Goal: Information Seeking & Learning: Learn about a topic

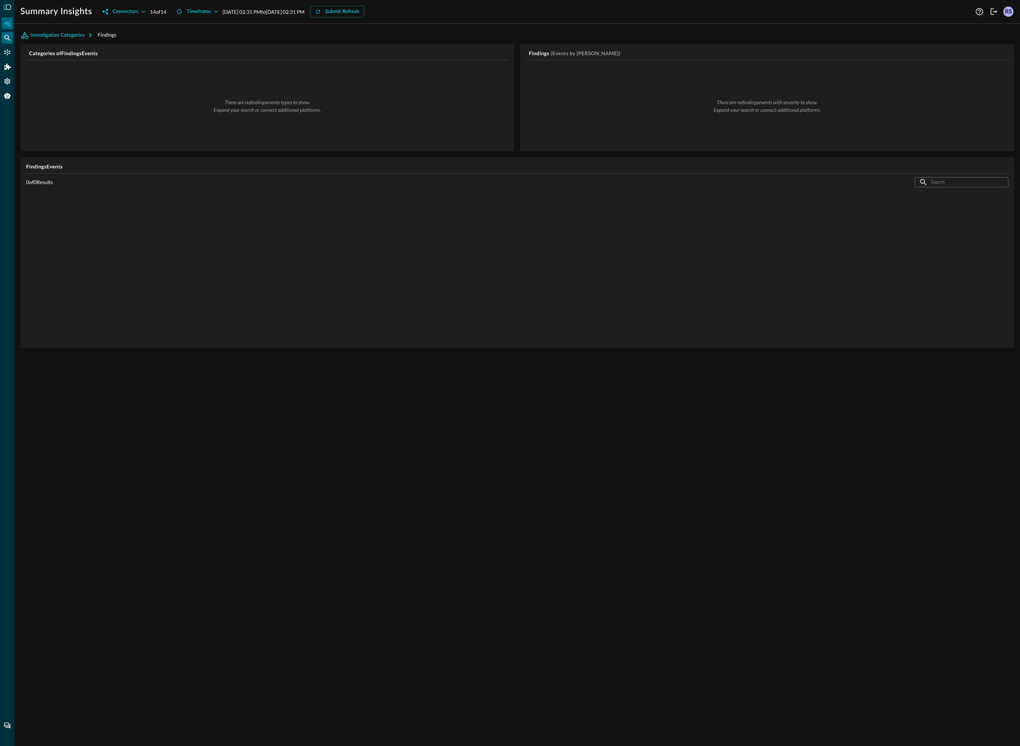
click at [3, 37] on div "Federated Search" at bounding box center [7, 38] width 12 height 12
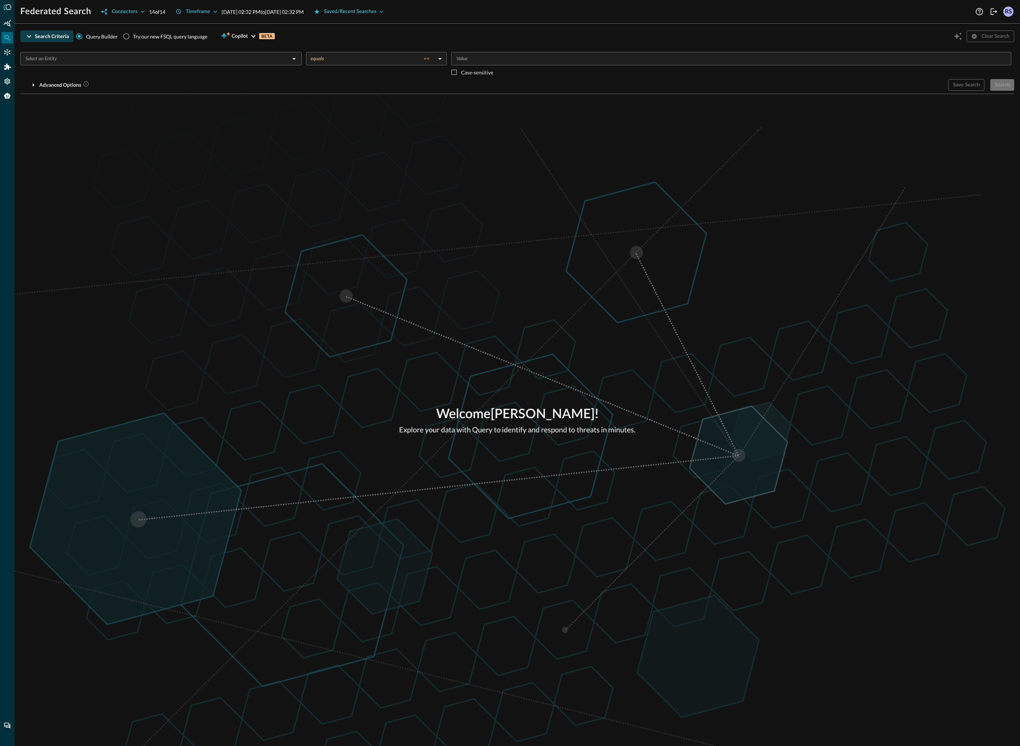
click at [49, 39] on div "Search Criteria" at bounding box center [52, 36] width 34 height 9
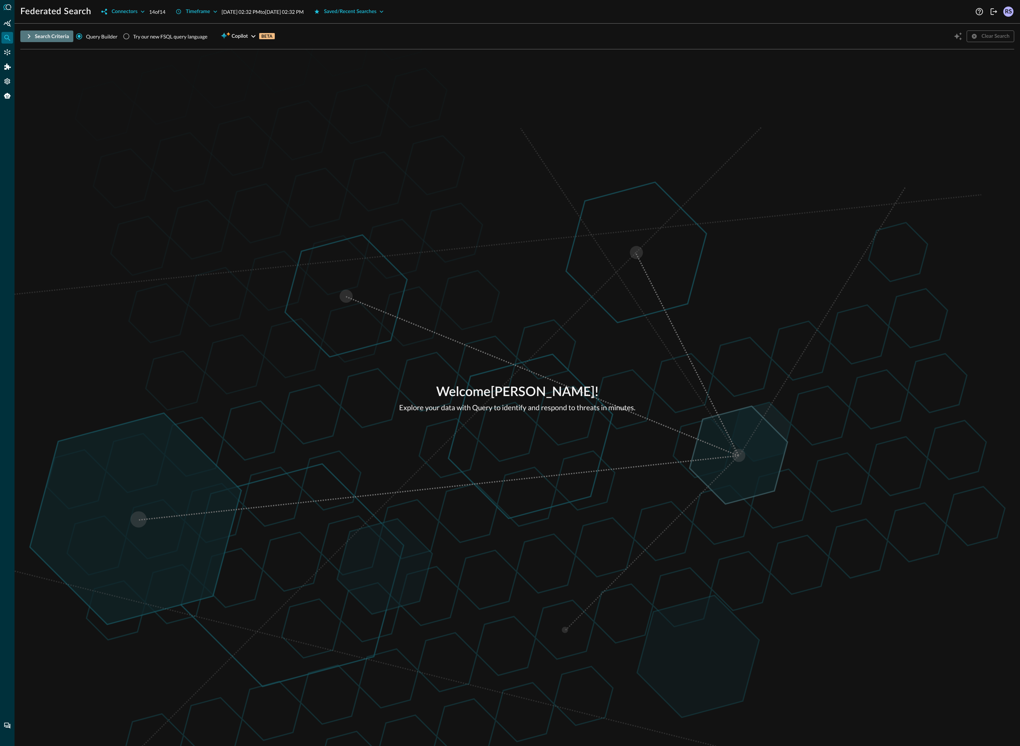
click at [52, 38] on div "Search Criteria" at bounding box center [52, 36] width 34 height 9
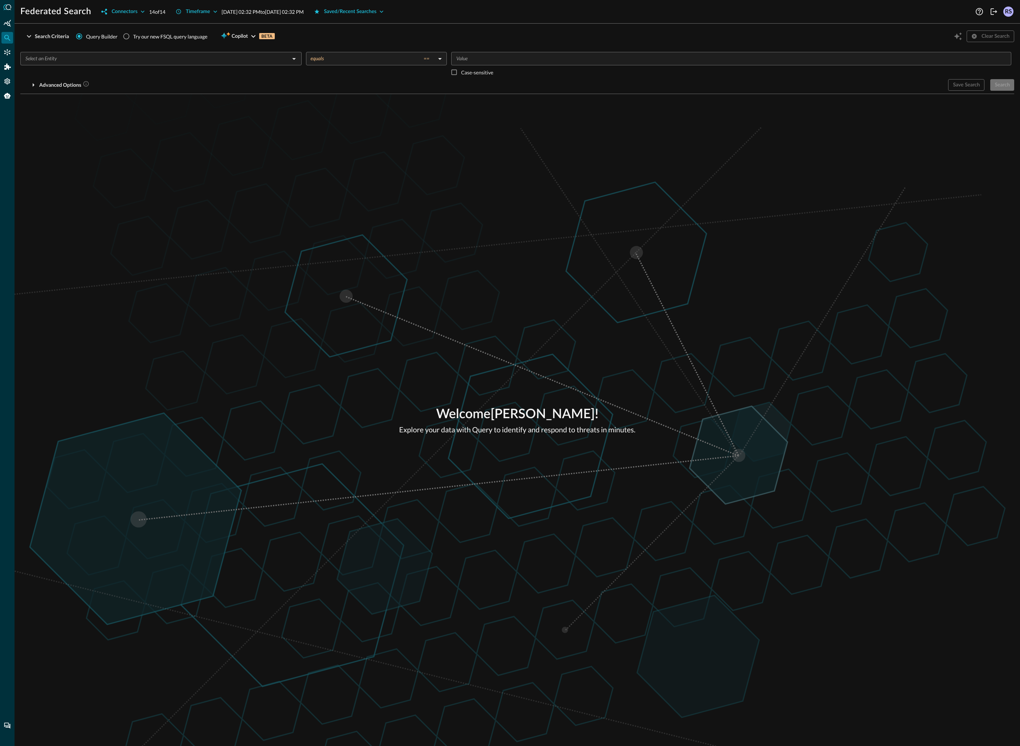
click at [70, 48] on div "​ equals == equals ​ ​ Case-sensitive Advanced Options Save Search Search You w…" at bounding box center [517, 68] width 994 height 45
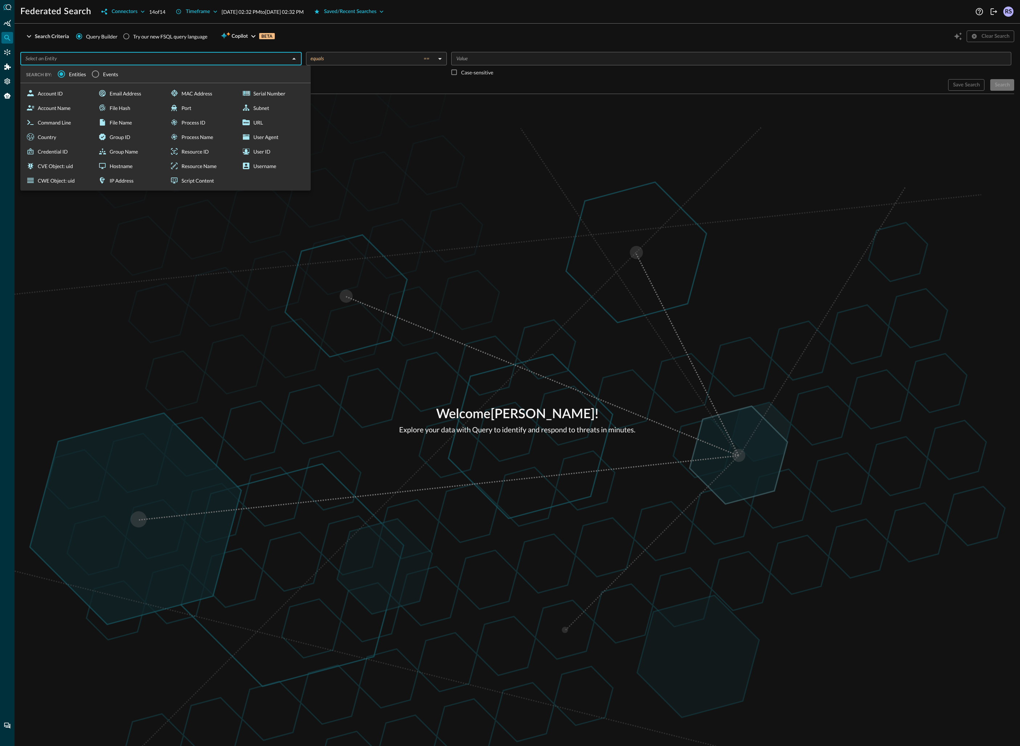
click at [78, 57] on input "text" at bounding box center [155, 58] width 265 height 9
click at [113, 79] on label "Events" at bounding box center [103, 73] width 30 height 15
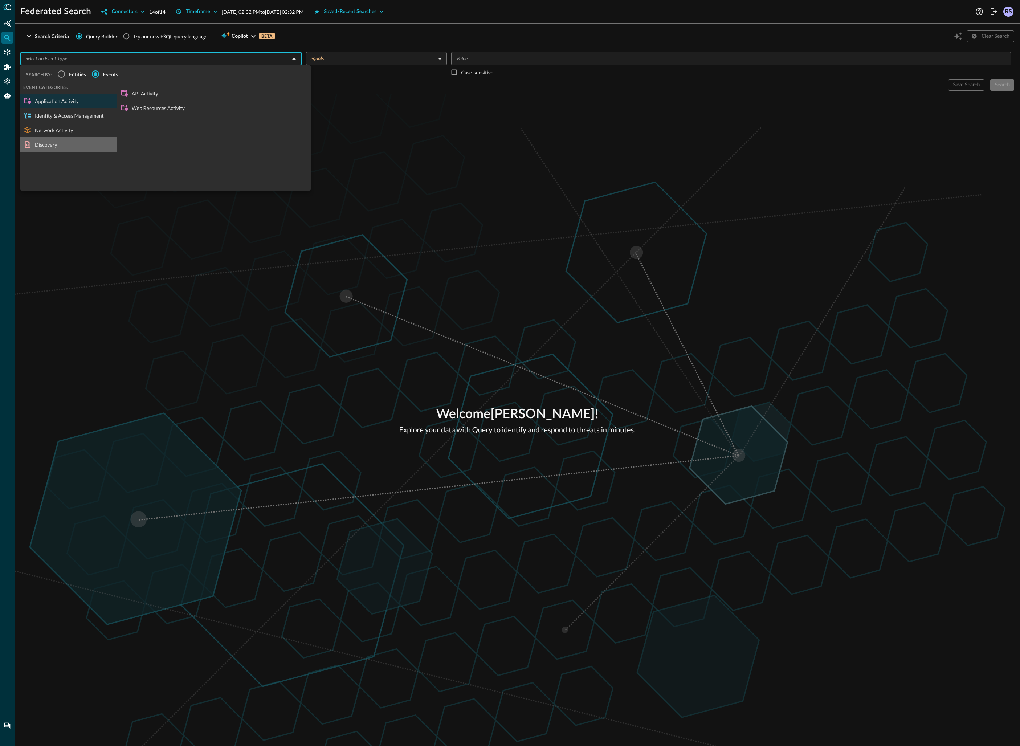
click at [52, 140] on div "Discovery" at bounding box center [68, 144] width 97 height 15
click at [157, 100] on div "Device Inventory Info" at bounding box center [214, 93] width 194 height 15
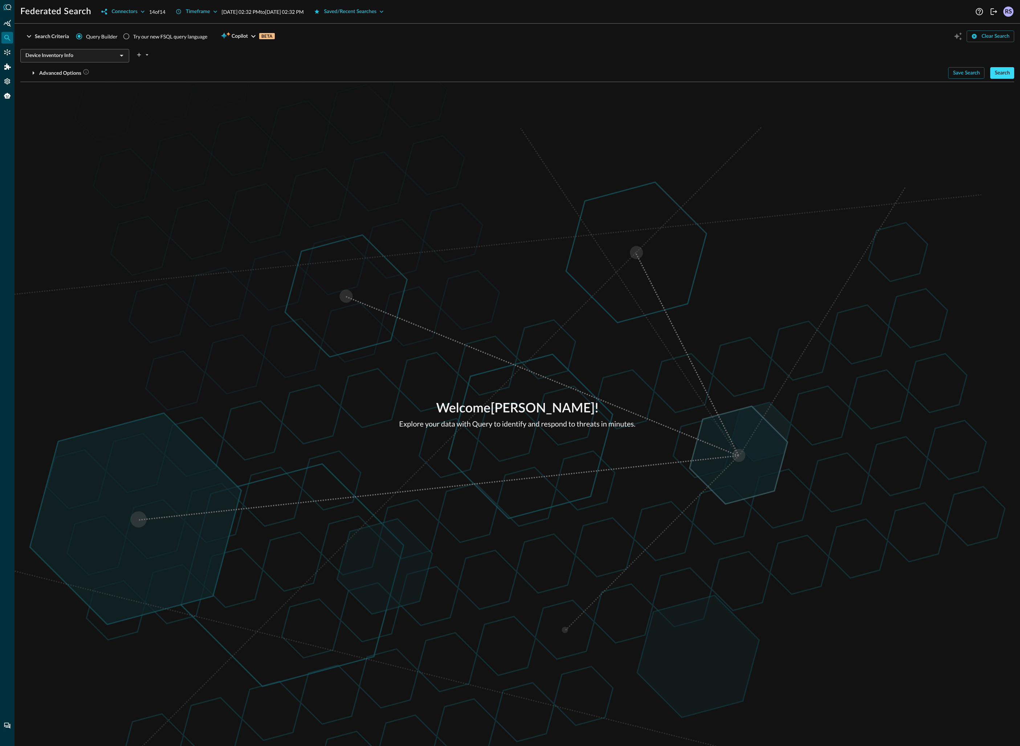
click at [1005, 76] on div "Search" at bounding box center [1002, 73] width 15 height 9
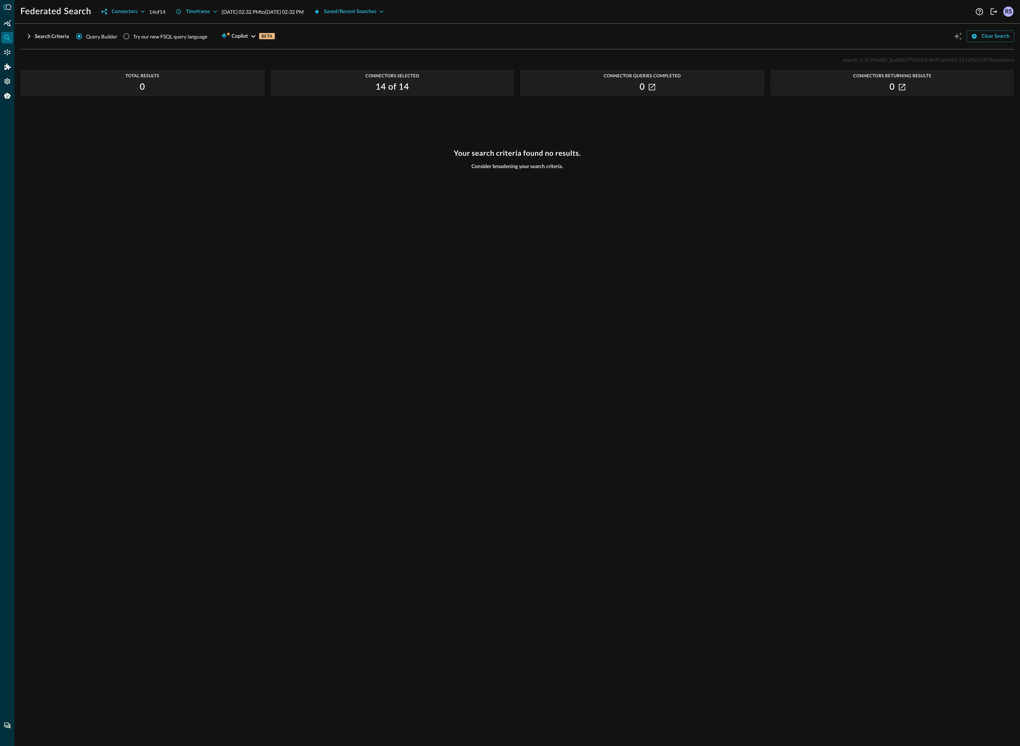
scroll to position [14, 0]
click at [650, 85] on icon "button" at bounding box center [652, 87] width 7 height 7
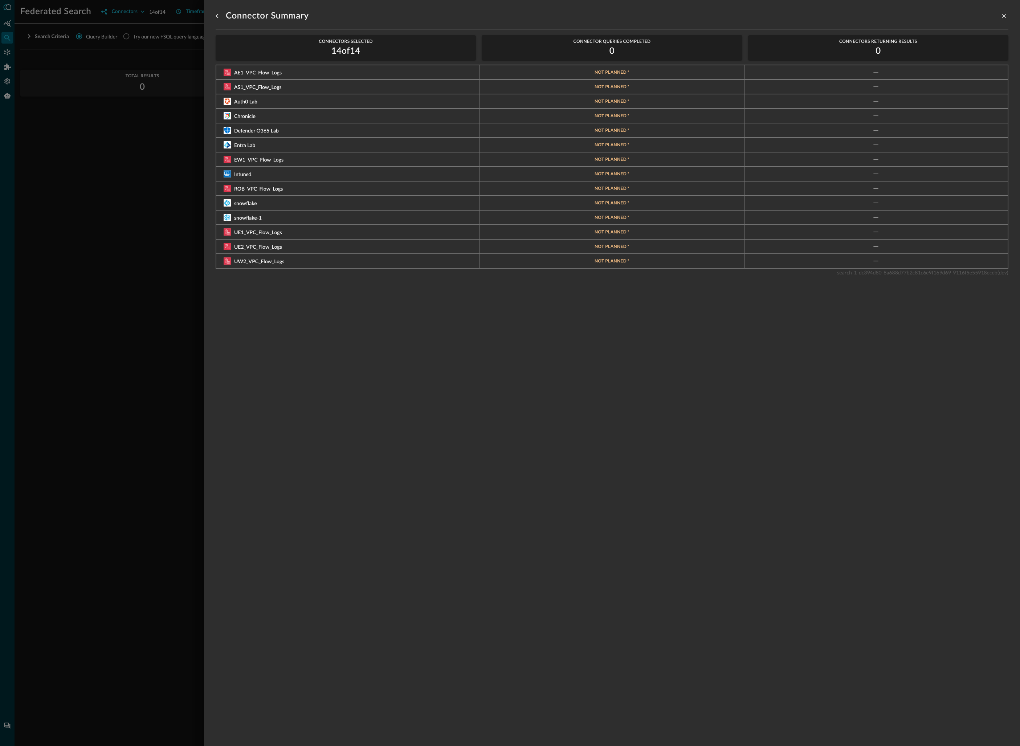
scroll to position [28, 0]
click at [178, 232] on div at bounding box center [510, 373] width 1020 height 746
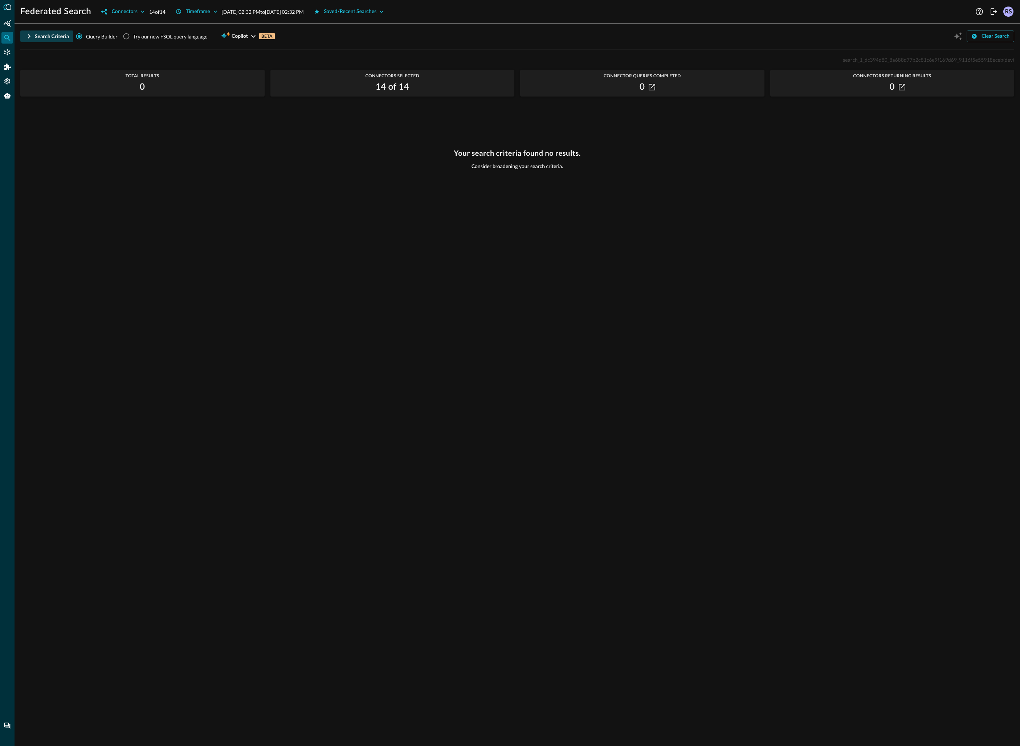
click at [63, 36] on div "Search Criteria" at bounding box center [52, 36] width 34 height 9
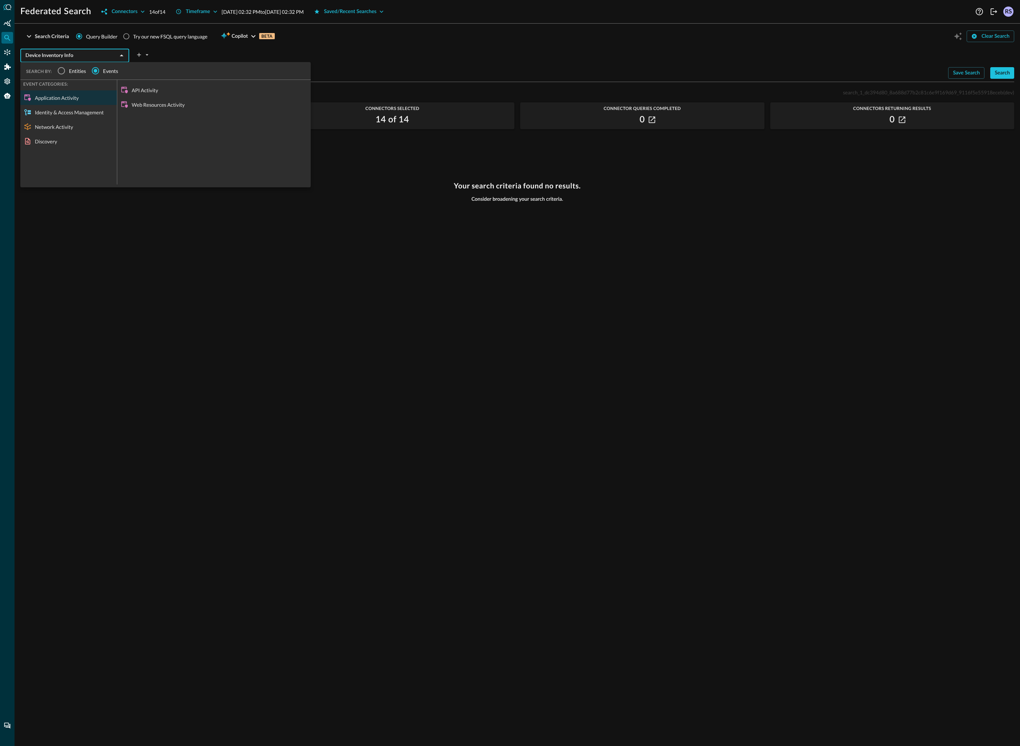
click at [106, 53] on input "Device Inventory Info" at bounding box center [69, 55] width 93 height 9
click at [221, 255] on div "Your search criteria found no results. Consider broadening your search criteria." at bounding box center [517, 460] width 994 height 556
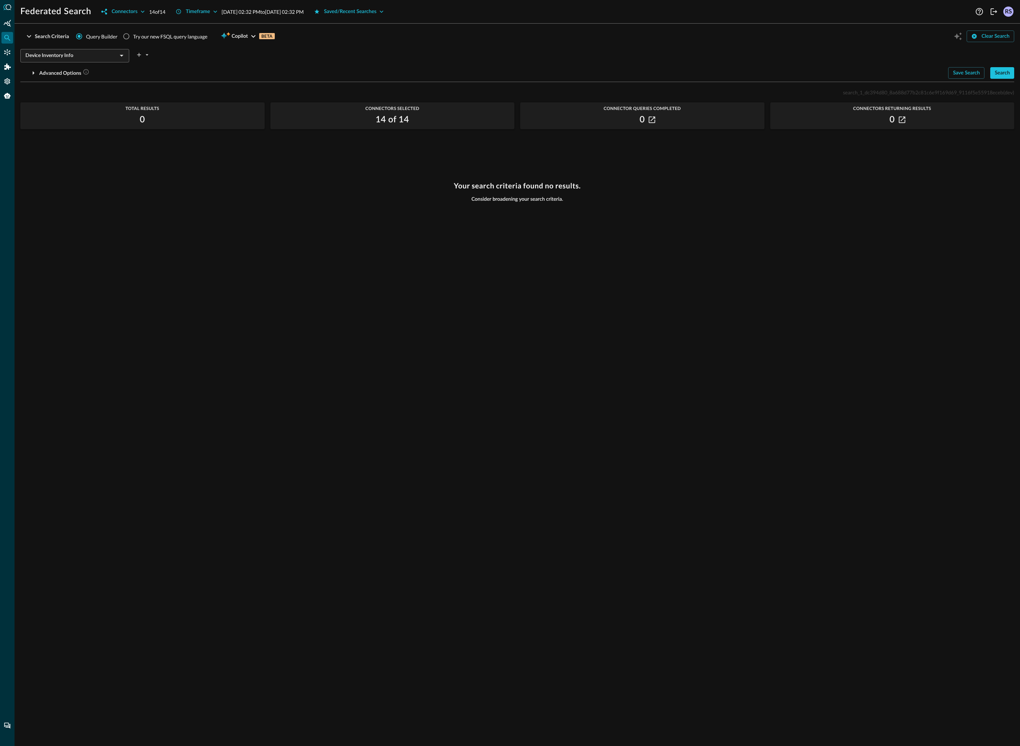
click at [811, 219] on div "Your search criteria found no results. Consider broadening your search criteria." at bounding box center [517, 460] width 994 height 556
